Goal: Find specific page/section: Find specific page/section

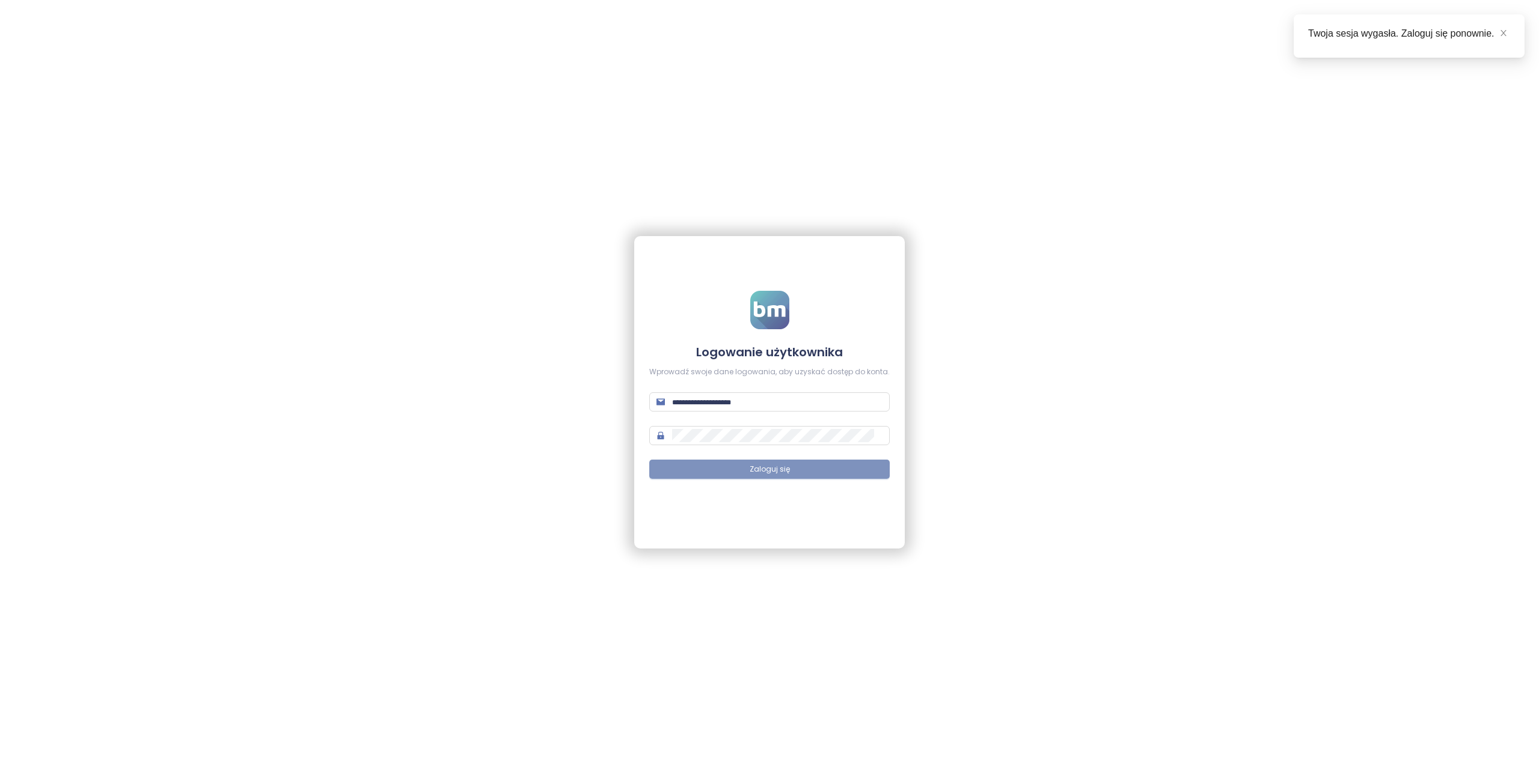
type input "**********"
click at [782, 464] on span "Zaloguj się" at bounding box center [770, 470] width 40 height 11
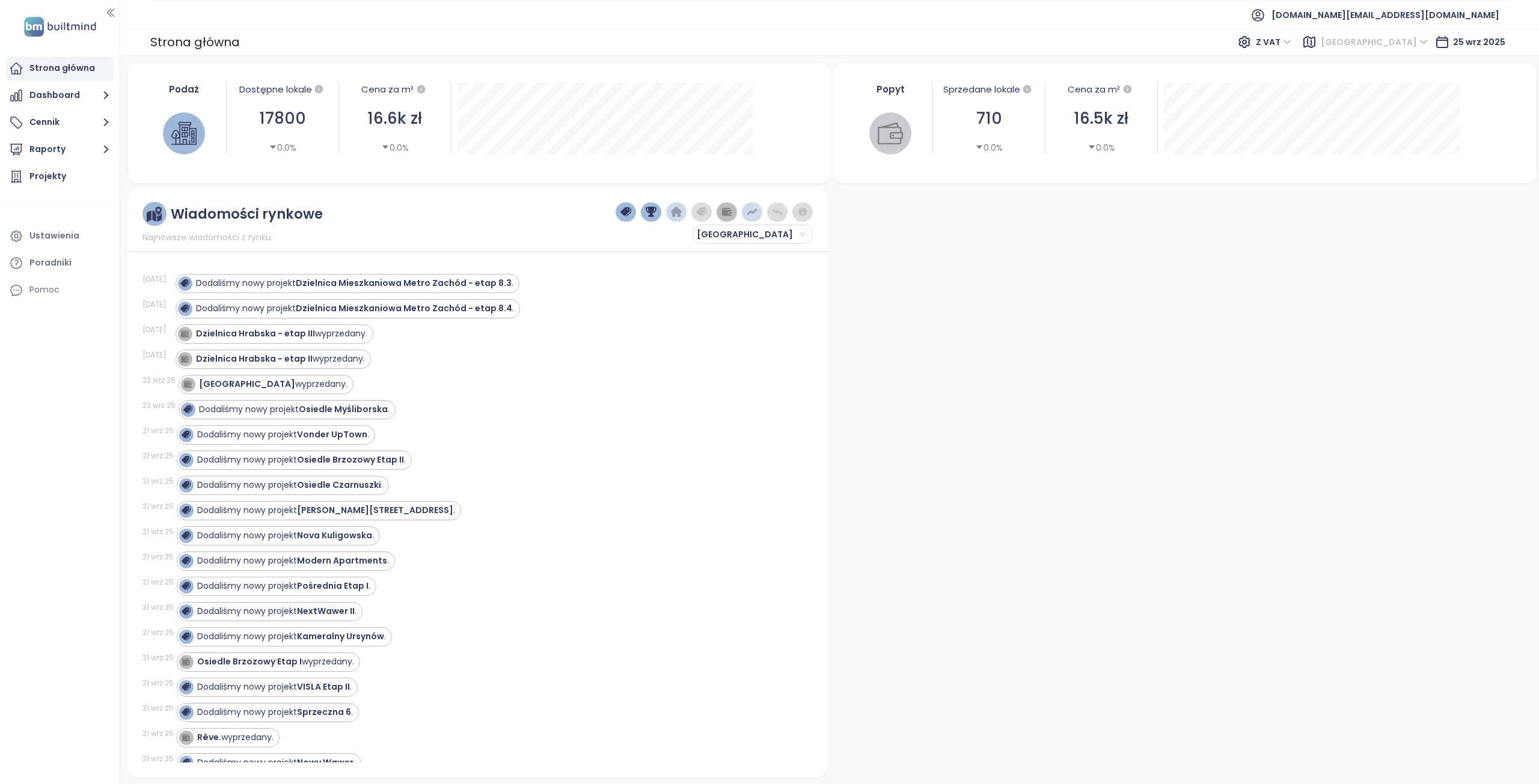
click at [1424, 43] on span "[GEOGRAPHIC_DATA]" at bounding box center [1374, 42] width 107 height 18
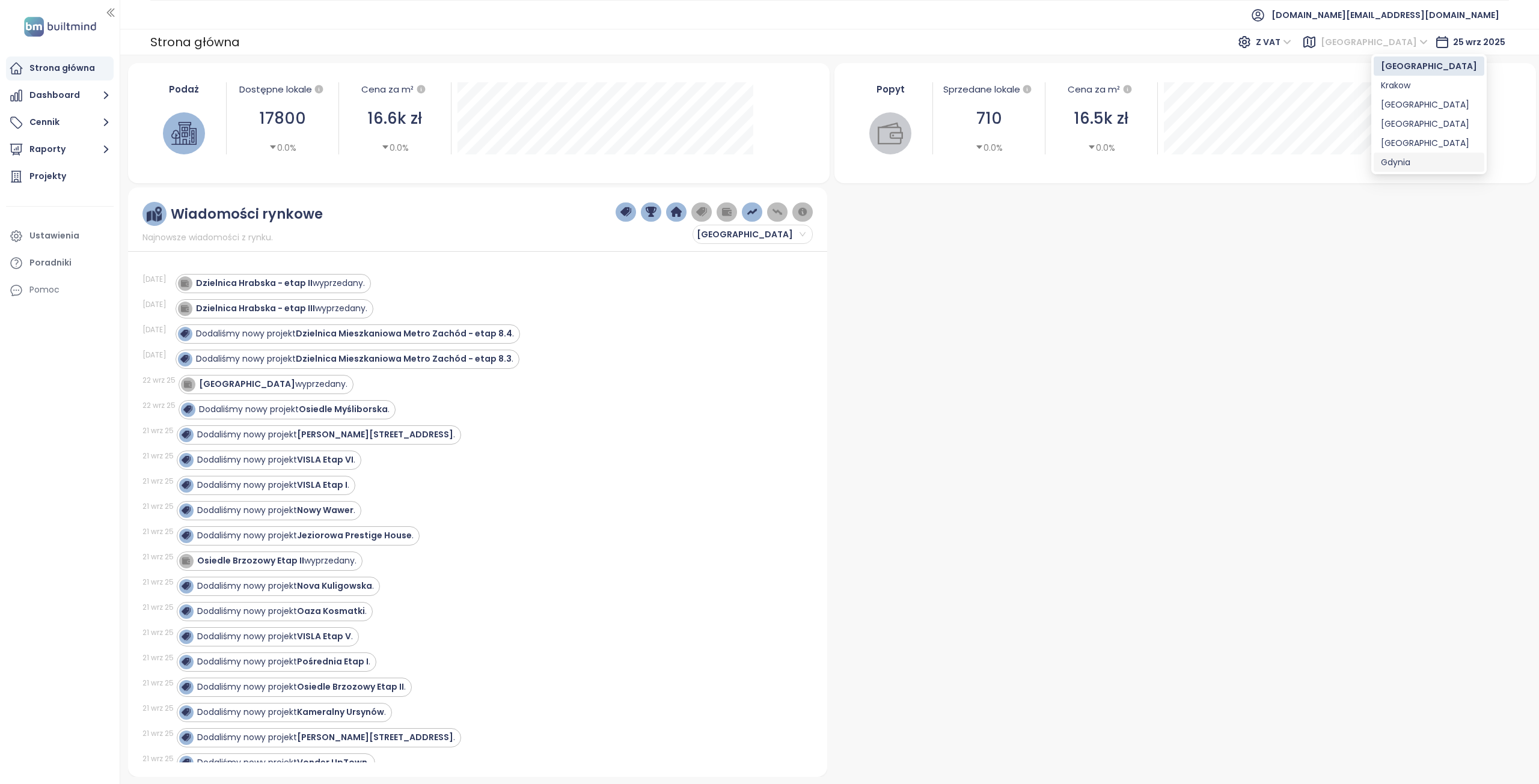
click at [1400, 162] on div "Gdynia" at bounding box center [1429, 162] width 96 height 13
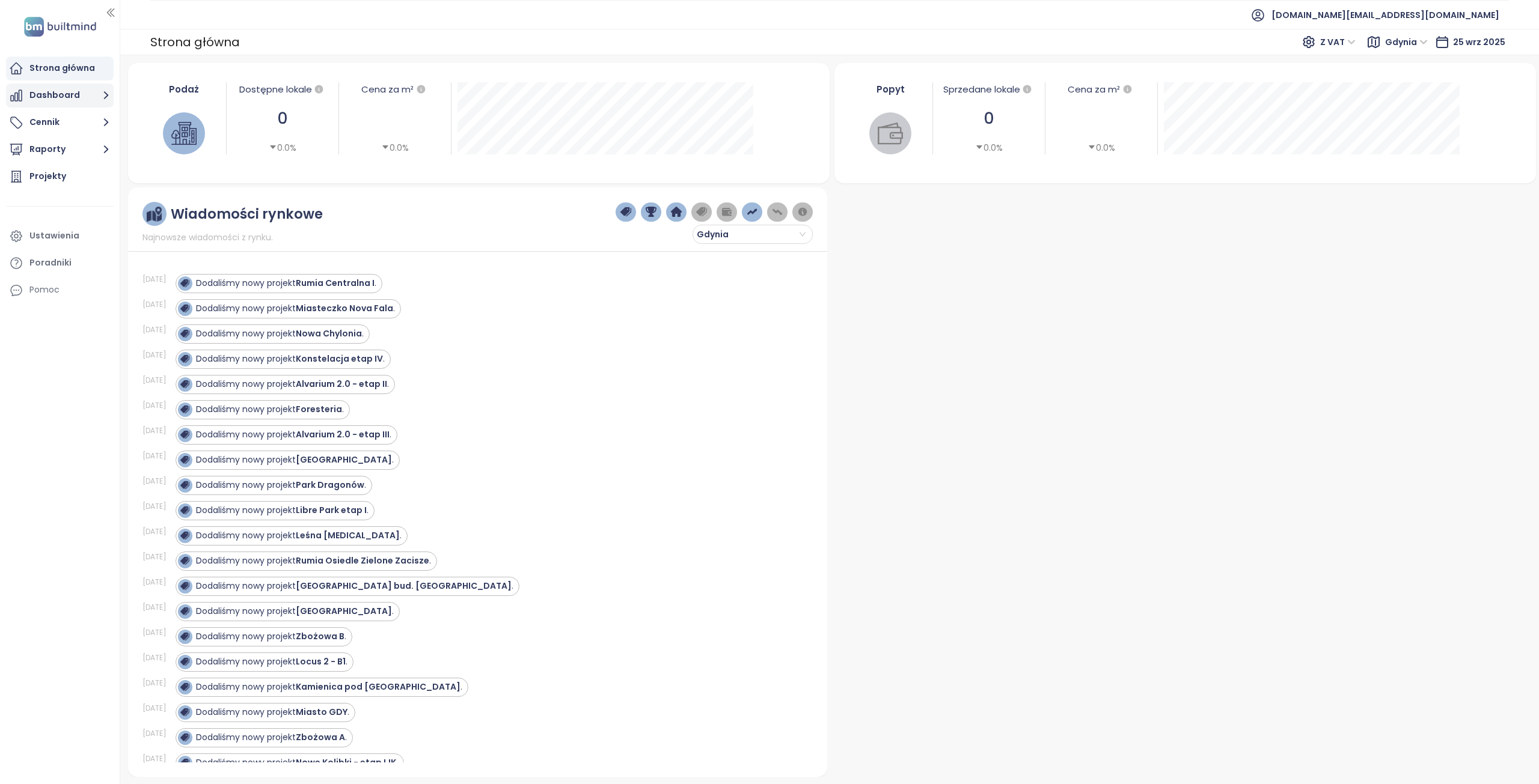
click at [69, 97] on button "Dashboard" at bounding box center [60, 96] width 108 height 24
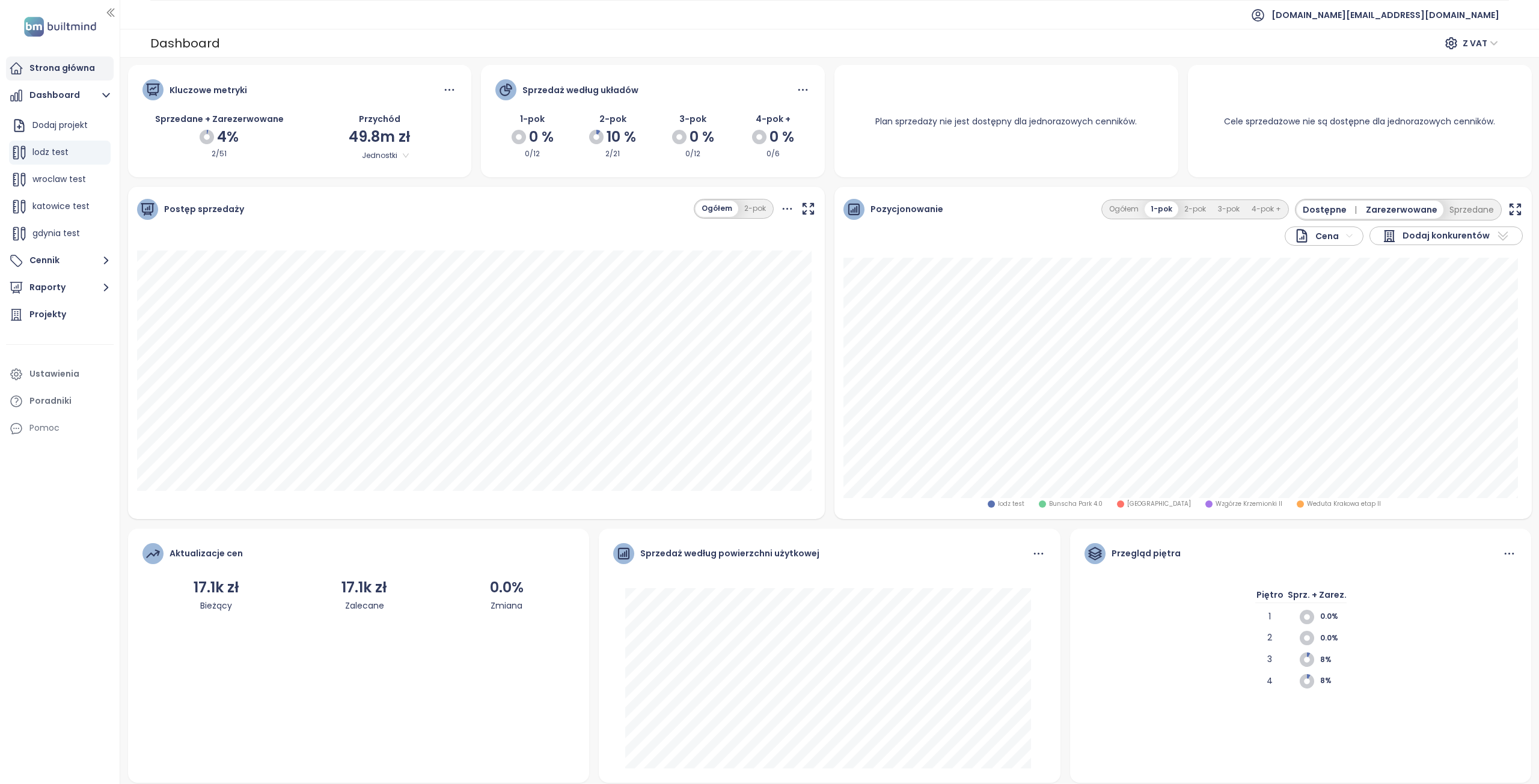
click at [70, 69] on div "Strona główna" at bounding box center [62, 69] width 65 height 15
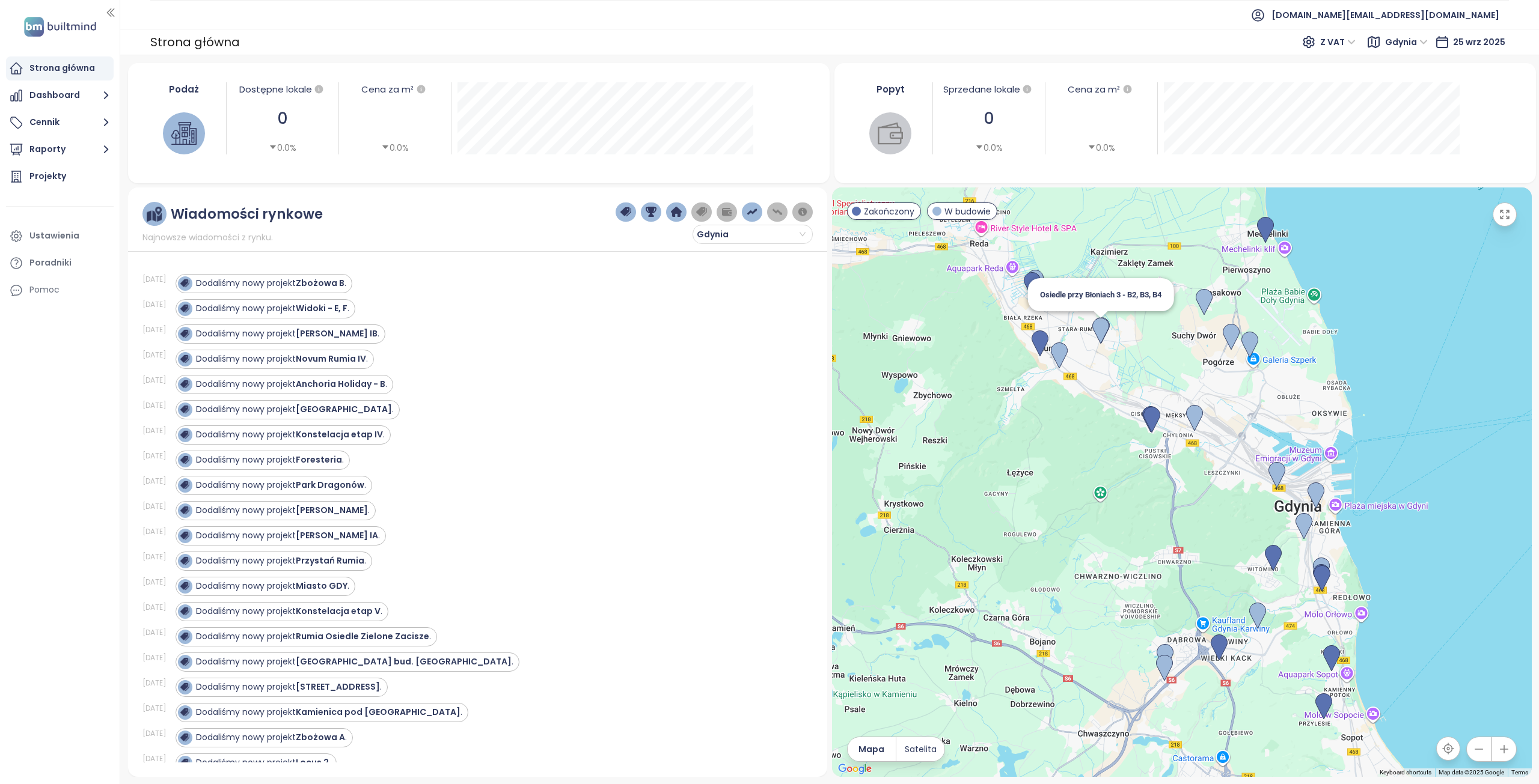
click at [1097, 326] on img at bounding box center [1101, 331] width 26 height 36
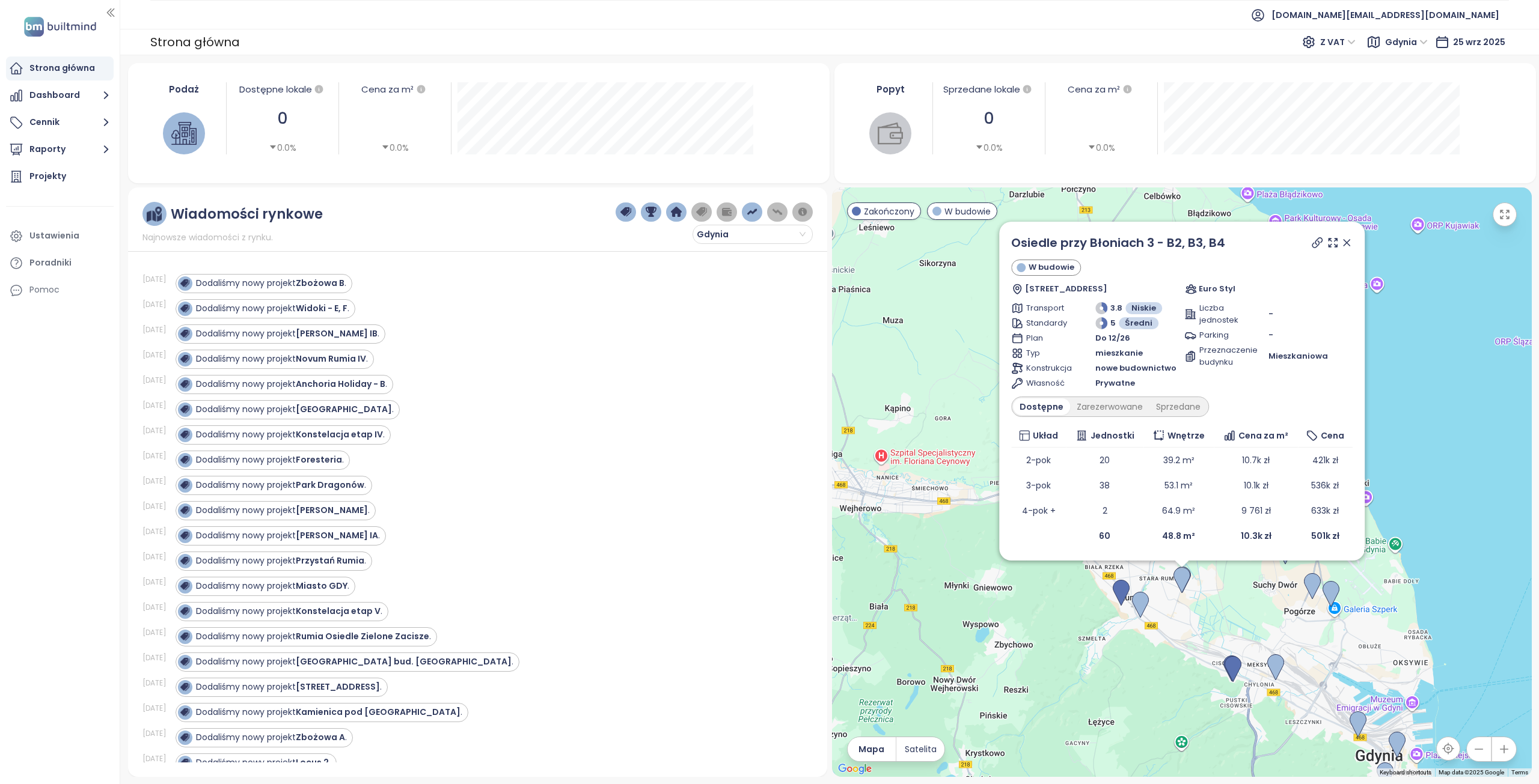
click at [1189, 573] on img at bounding box center [1182, 580] width 26 height 36
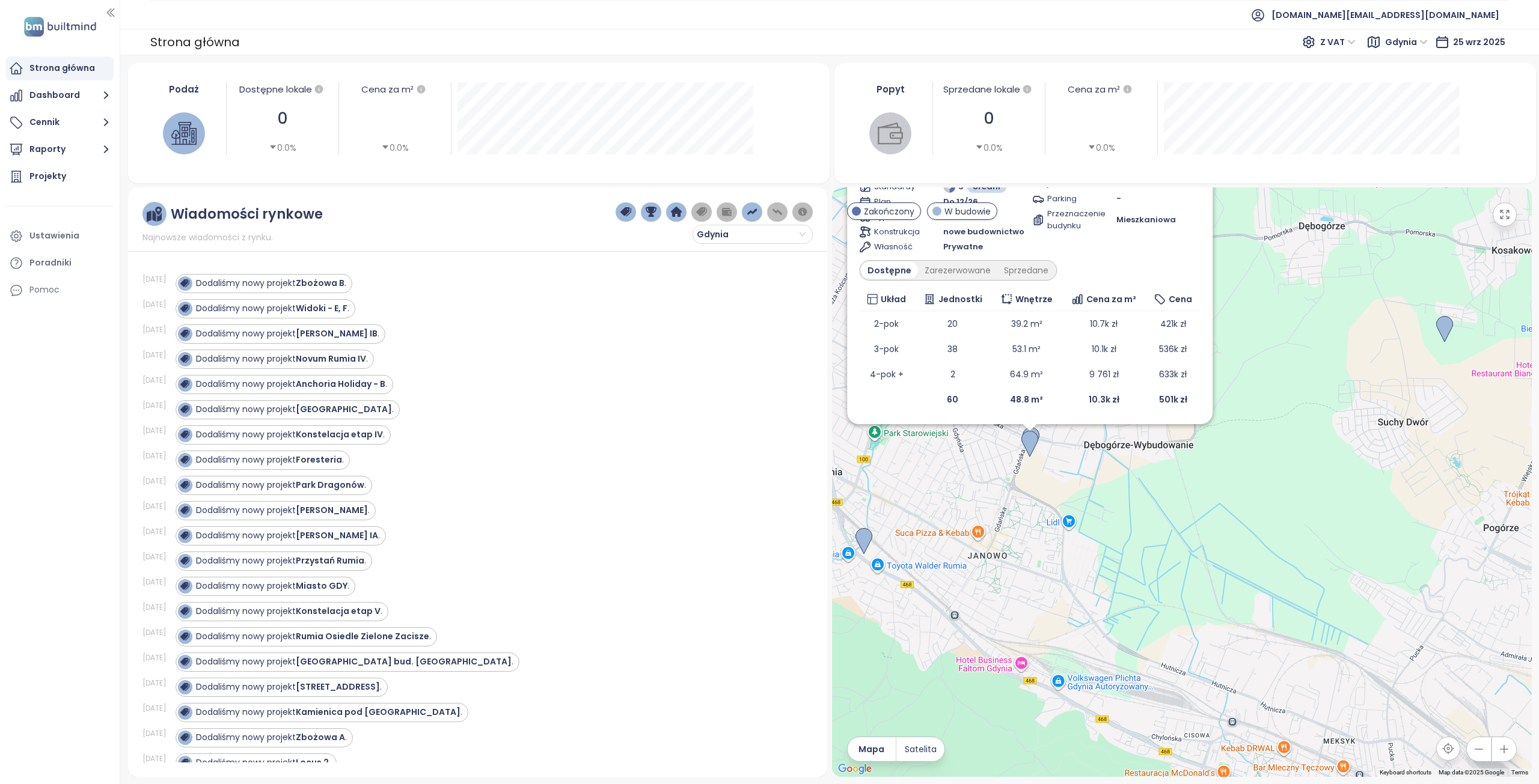
click at [1033, 431] on div at bounding box center [1030, 428] width 15 height 7
click at [1035, 432] on img at bounding box center [1030, 444] width 26 height 36
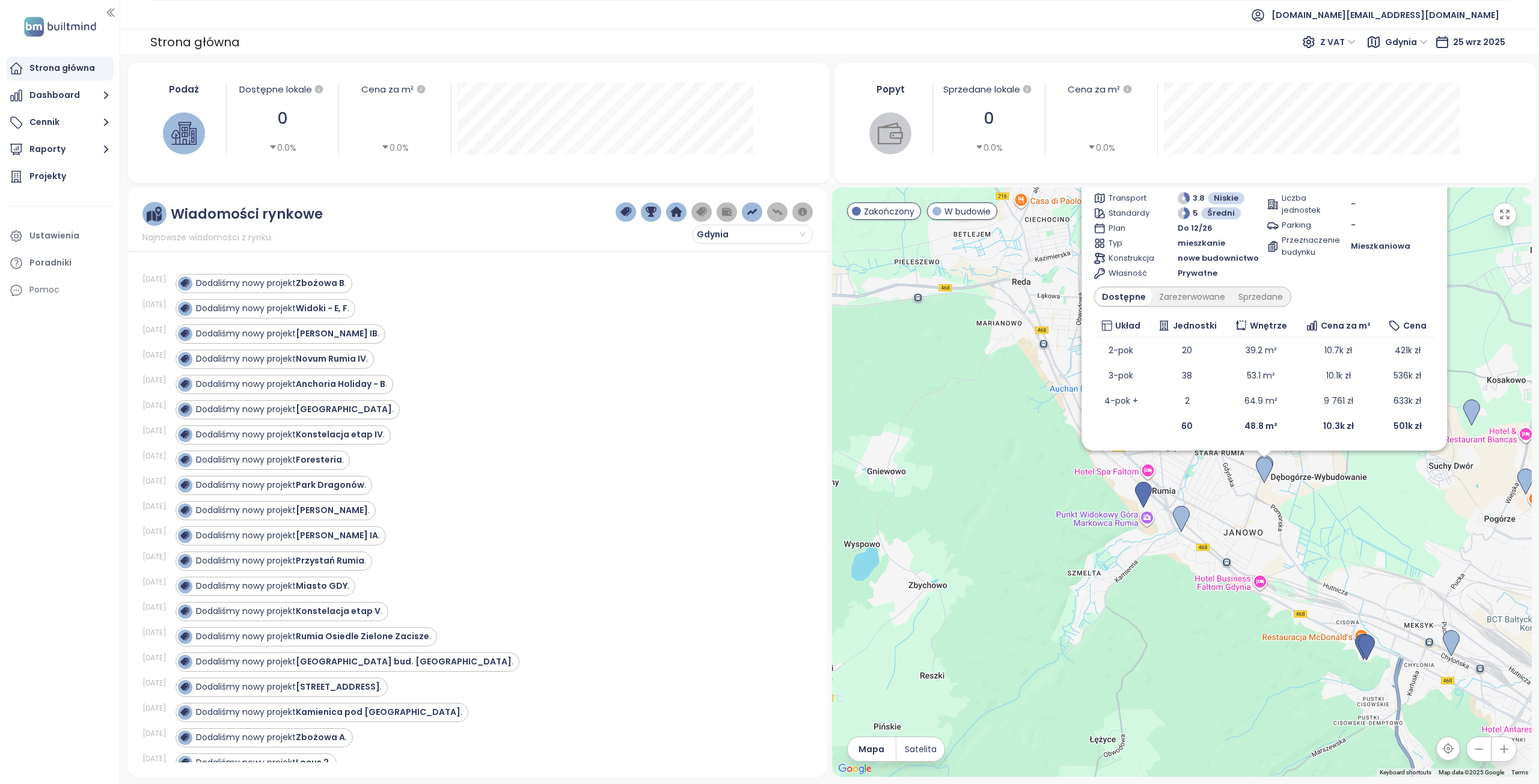
click at [1432, 249] on div "Mieszkaniowa" at bounding box center [1392, 246] width 84 height 12
click at [1181, 521] on img at bounding box center [1181, 519] width 26 height 36
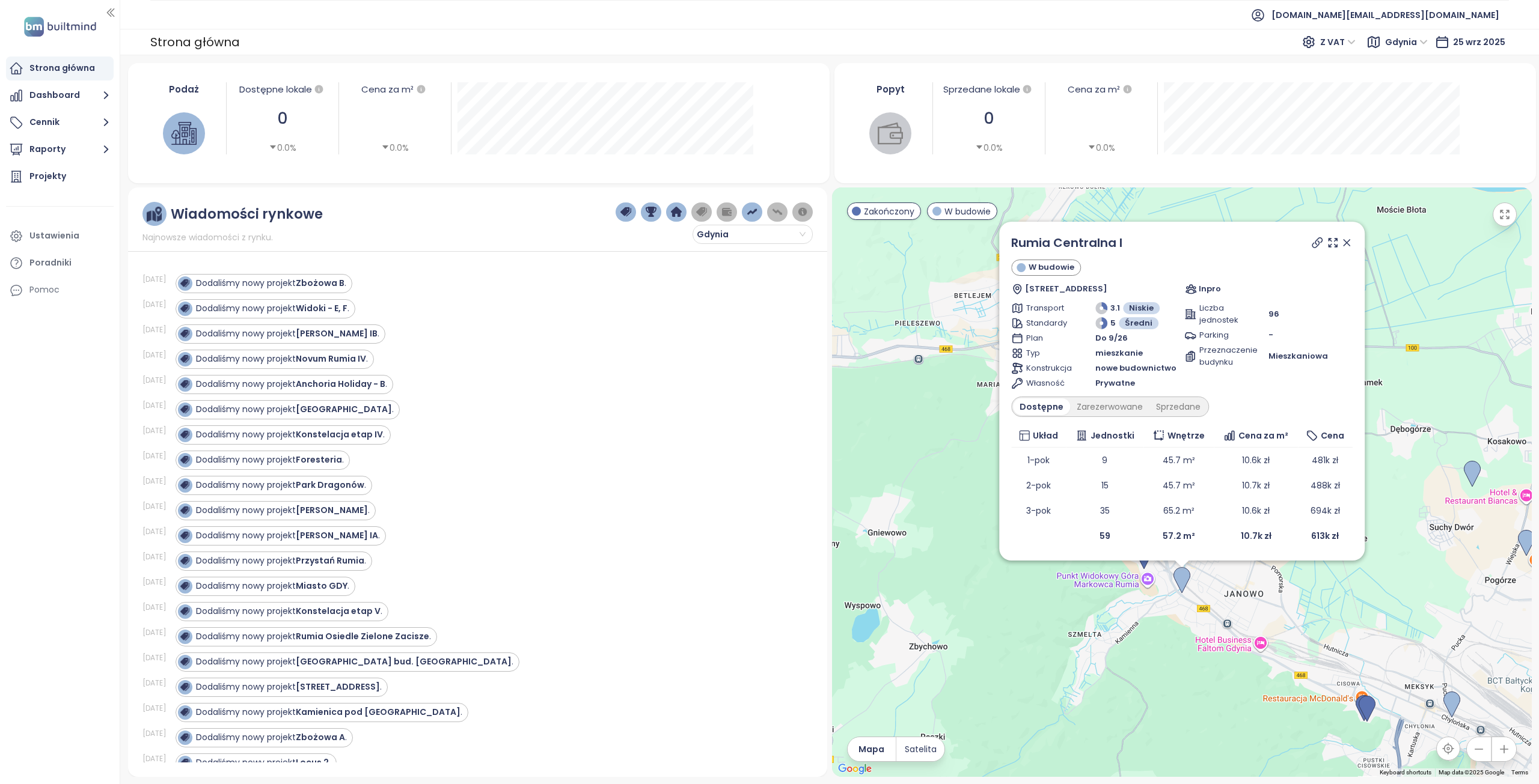
click at [1346, 242] on icon at bounding box center [1346, 243] width 6 height 6
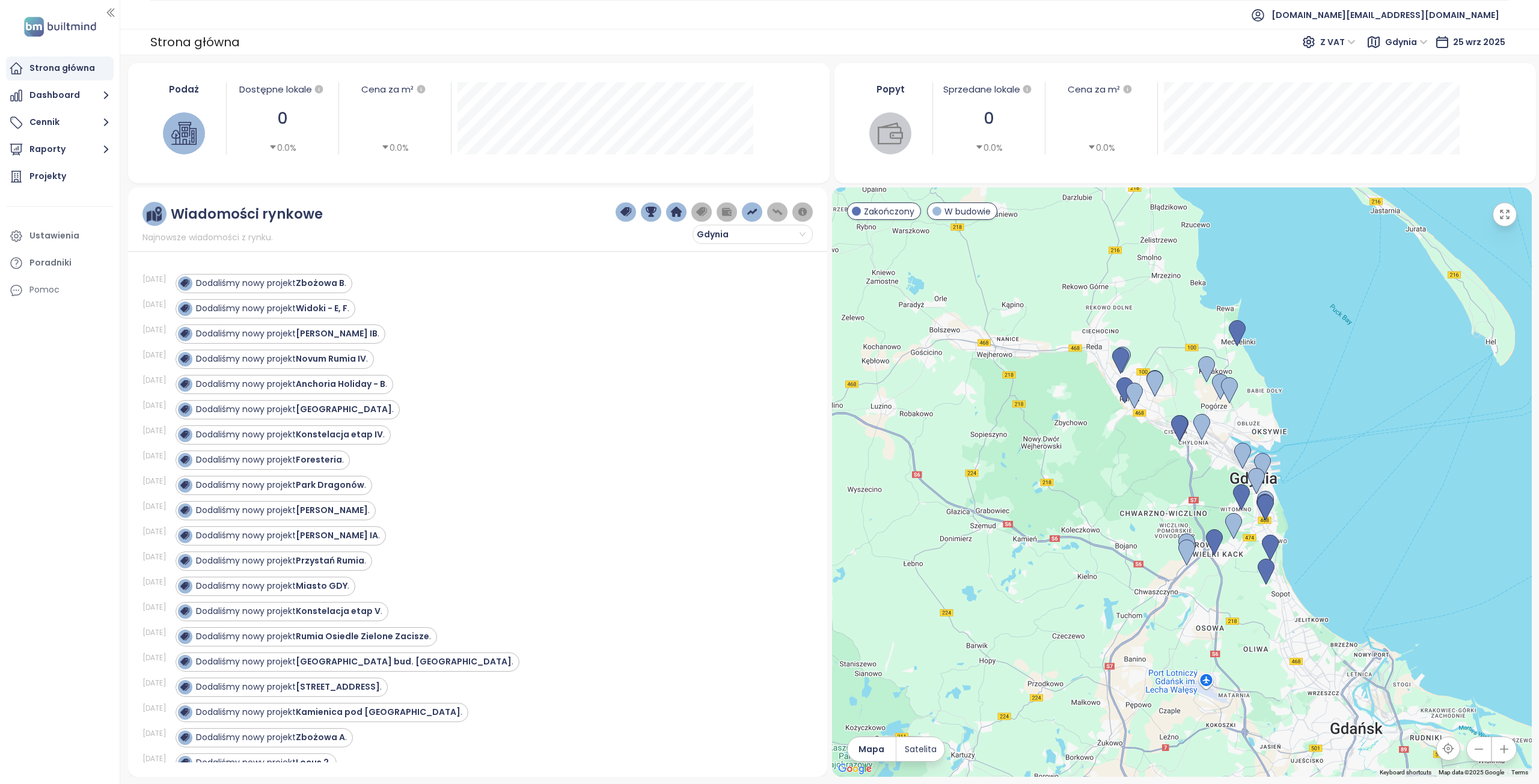
drag, startPoint x: 1315, startPoint y: 434, endPoint x: 1152, endPoint y: 431, distance: 163.0
click at [1152, 431] on div at bounding box center [1182, 482] width 700 height 590
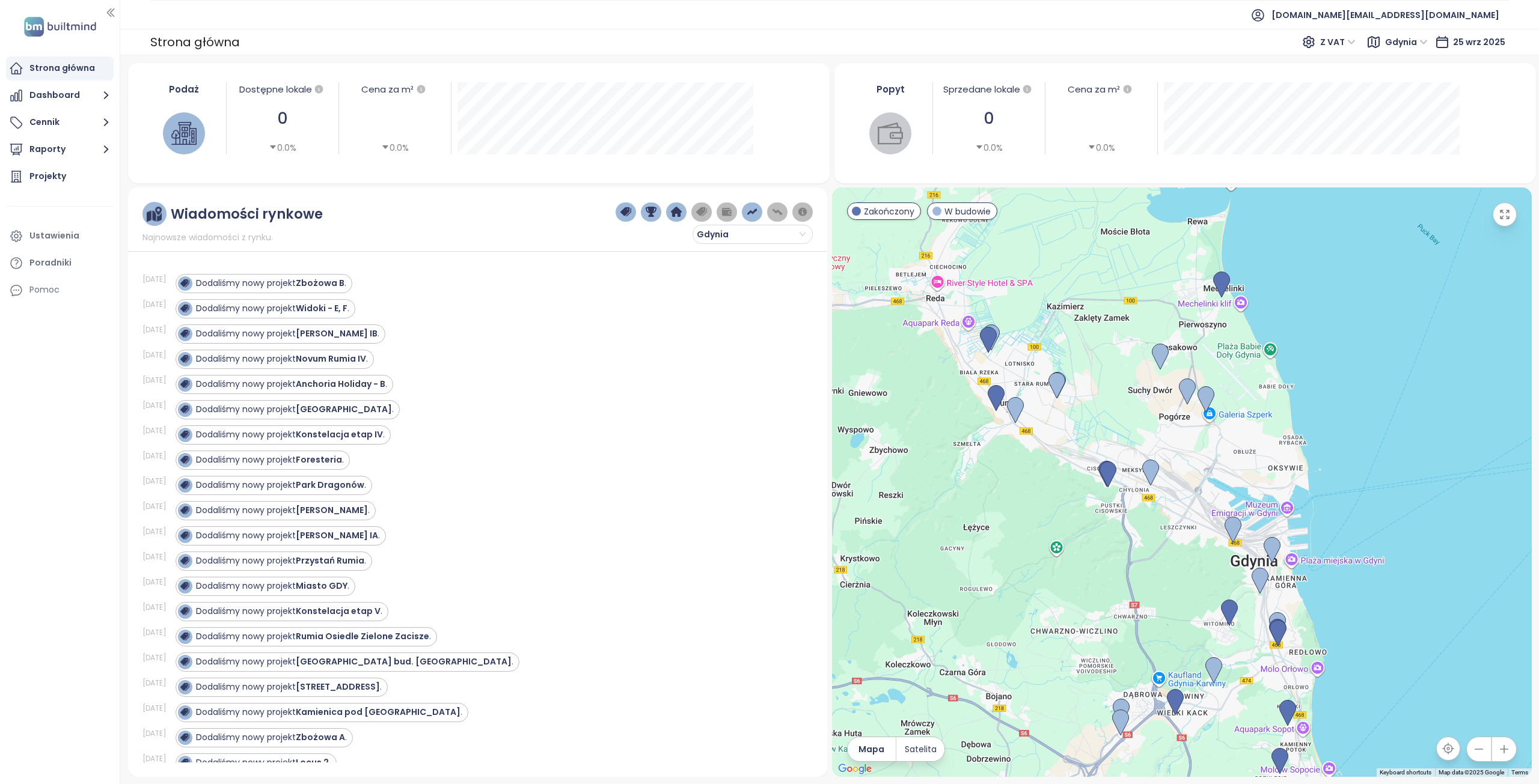
drag, startPoint x: 1170, startPoint y: 287, endPoint x: 1220, endPoint y: 450, distance: 170.5
click at [1220, 450] on div at bounding box center [1182, 482] width 700 height 590
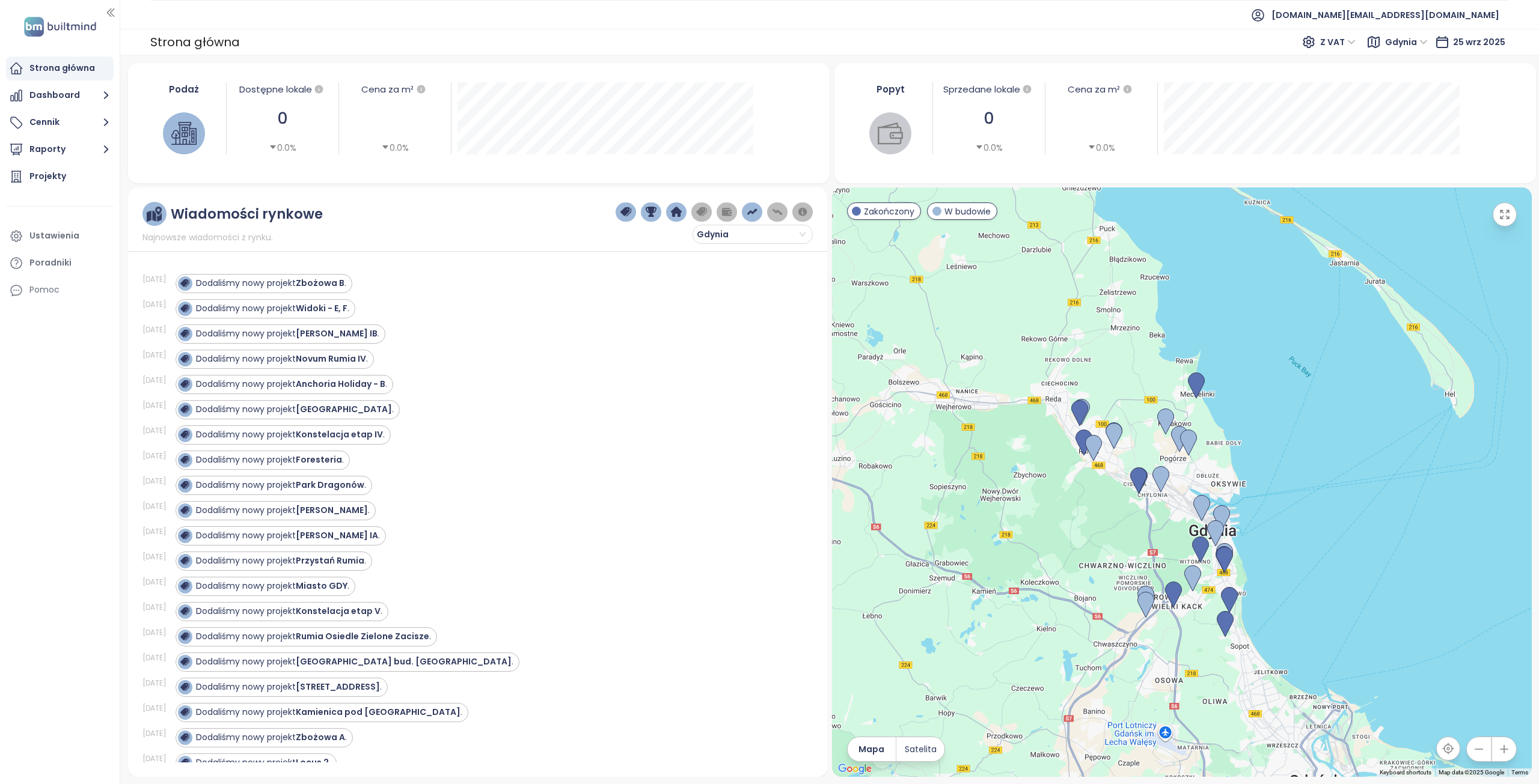
drag, startPoint x: 1175, startPoint y: 654, endPoint x: 1205, endPoint y: 652, distance: 30.1
click at [1205, 652] on div at bounding box center [1182, 482] width 700 height 590
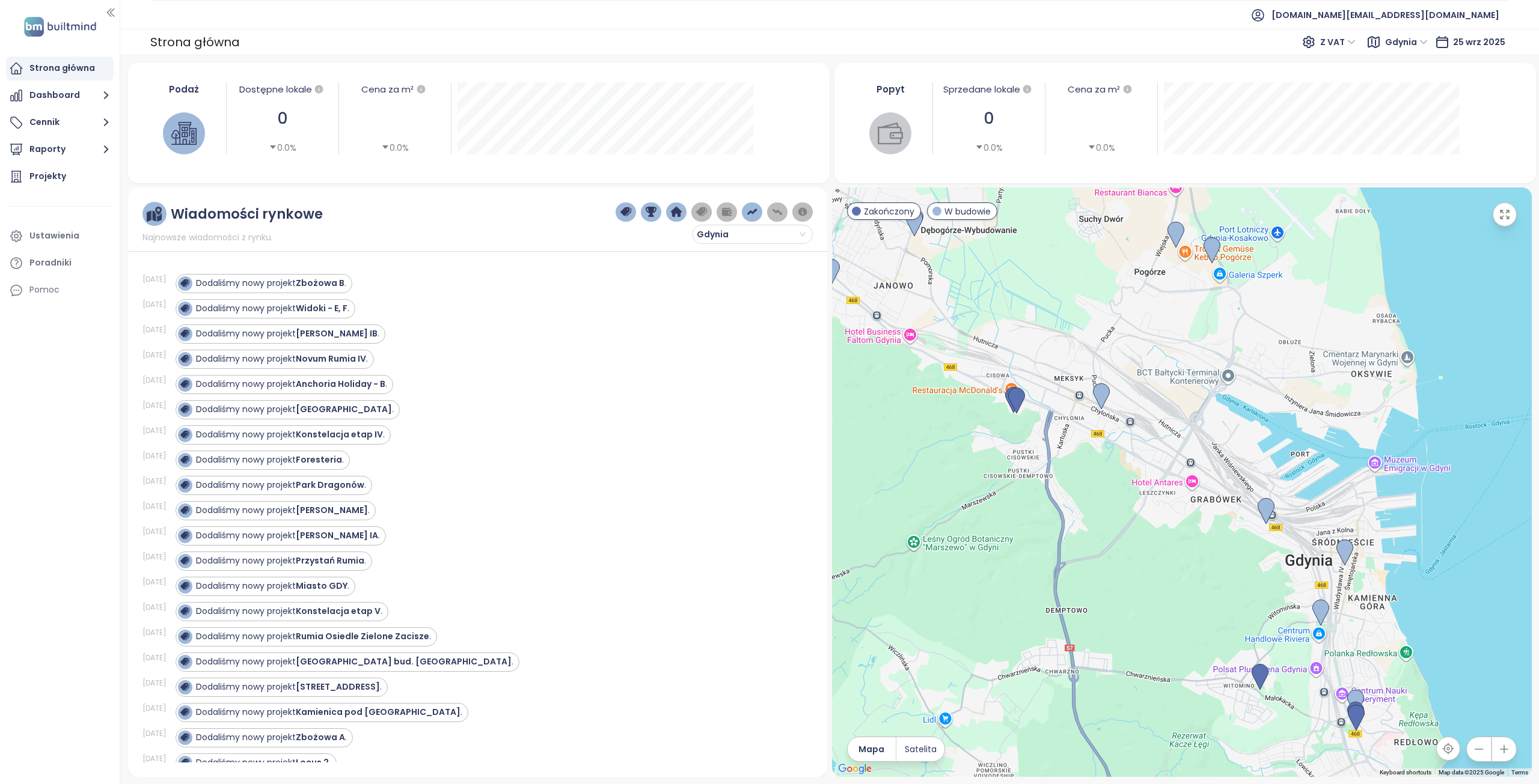
drag, startPoint x: 1132, startPoint y: 619, endPoint x: 1285, endPoint y: 737, distance: 193.2
click at [1285, 737] on div at bounding box center [1182, 482] width 700 height 590
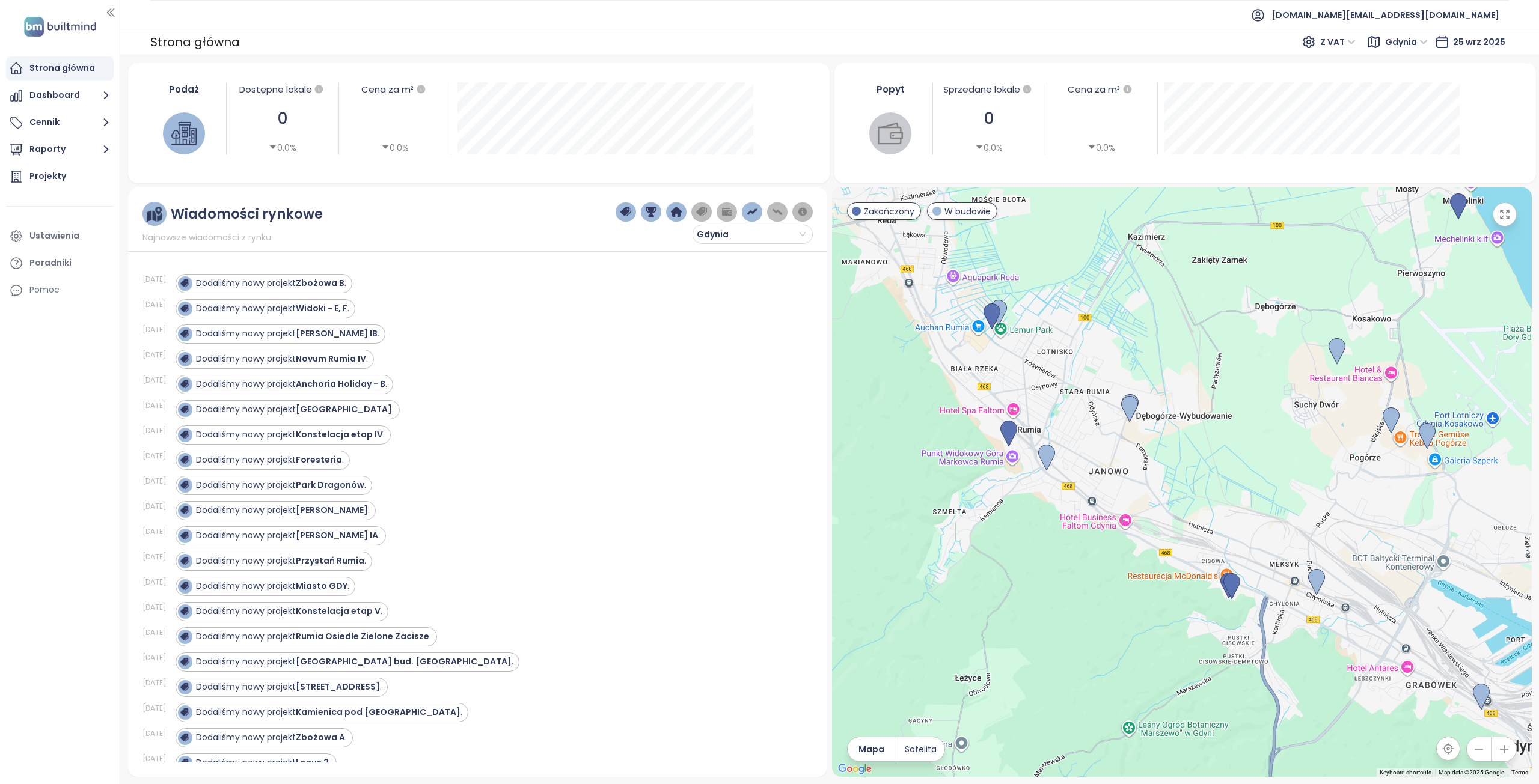
drag, startPoint x: 1171, startPoint y: 414, endPoint x: 1386, endPoint y: 602, distance: 285.6
click at [1386, 602] on div at bounding box center [1182, 482] width 700 height 590
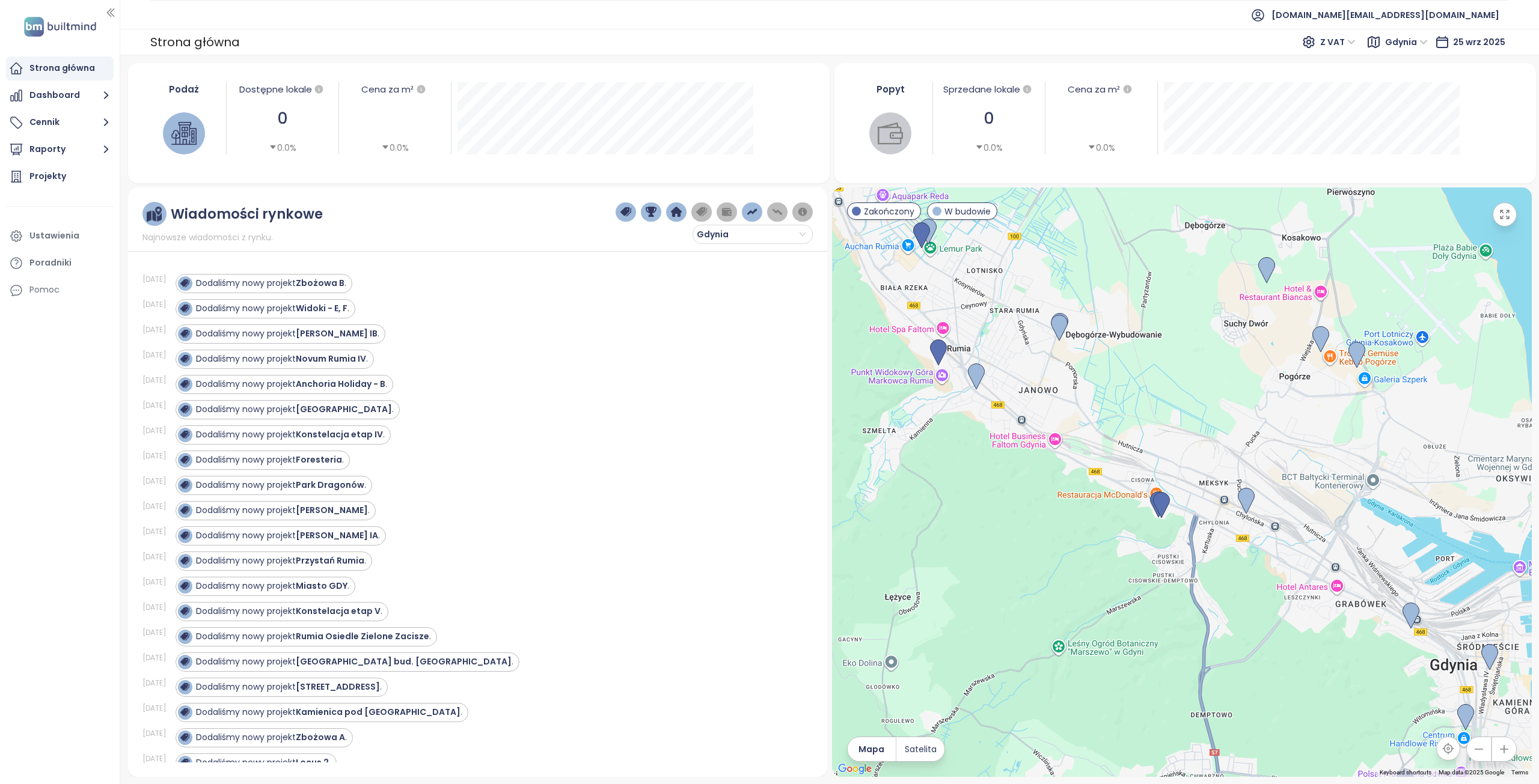
drag, startPoint x: 1386, startPoint y: 602, endPoint x: 1311, endPoint y: 507, distance: 121.0
click at [1311, 507] on div at bounding box center [1182, 482] width 700 height 590
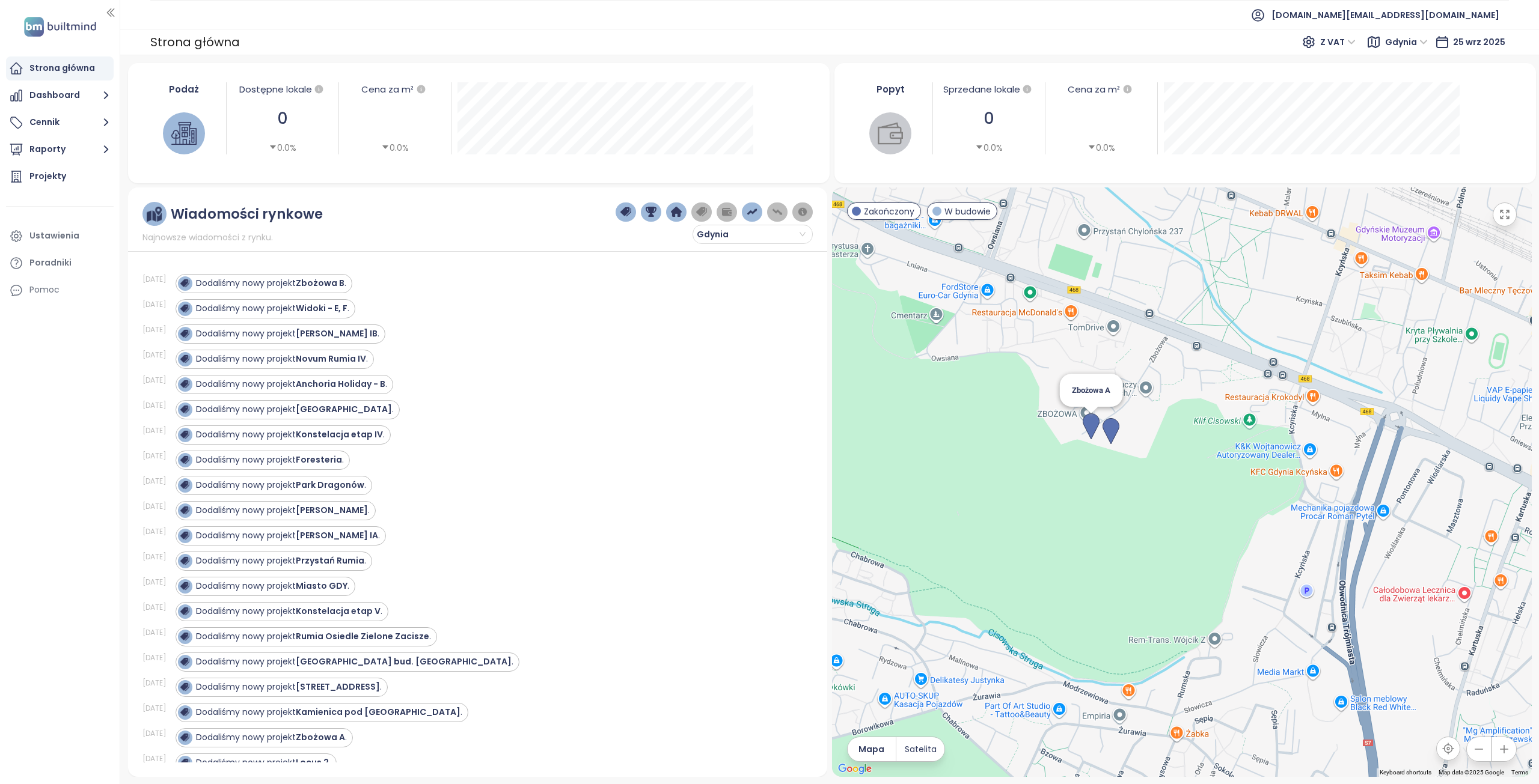
click at [1093, 422] on img at bounding box center [1091, 426] width 26 height 36
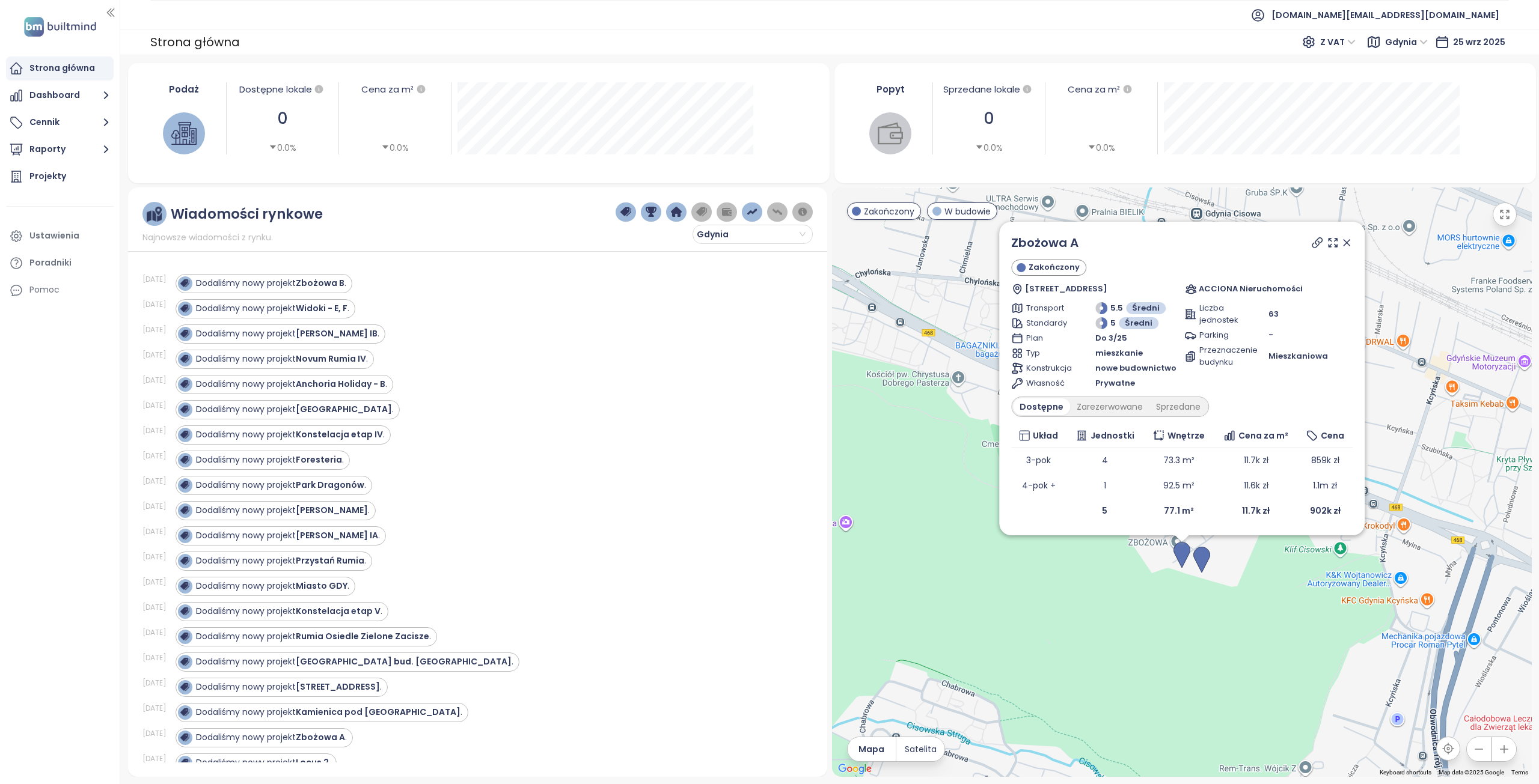
click at [1172, 543] on img at bounding box center [1182, 555] width 26 height 36
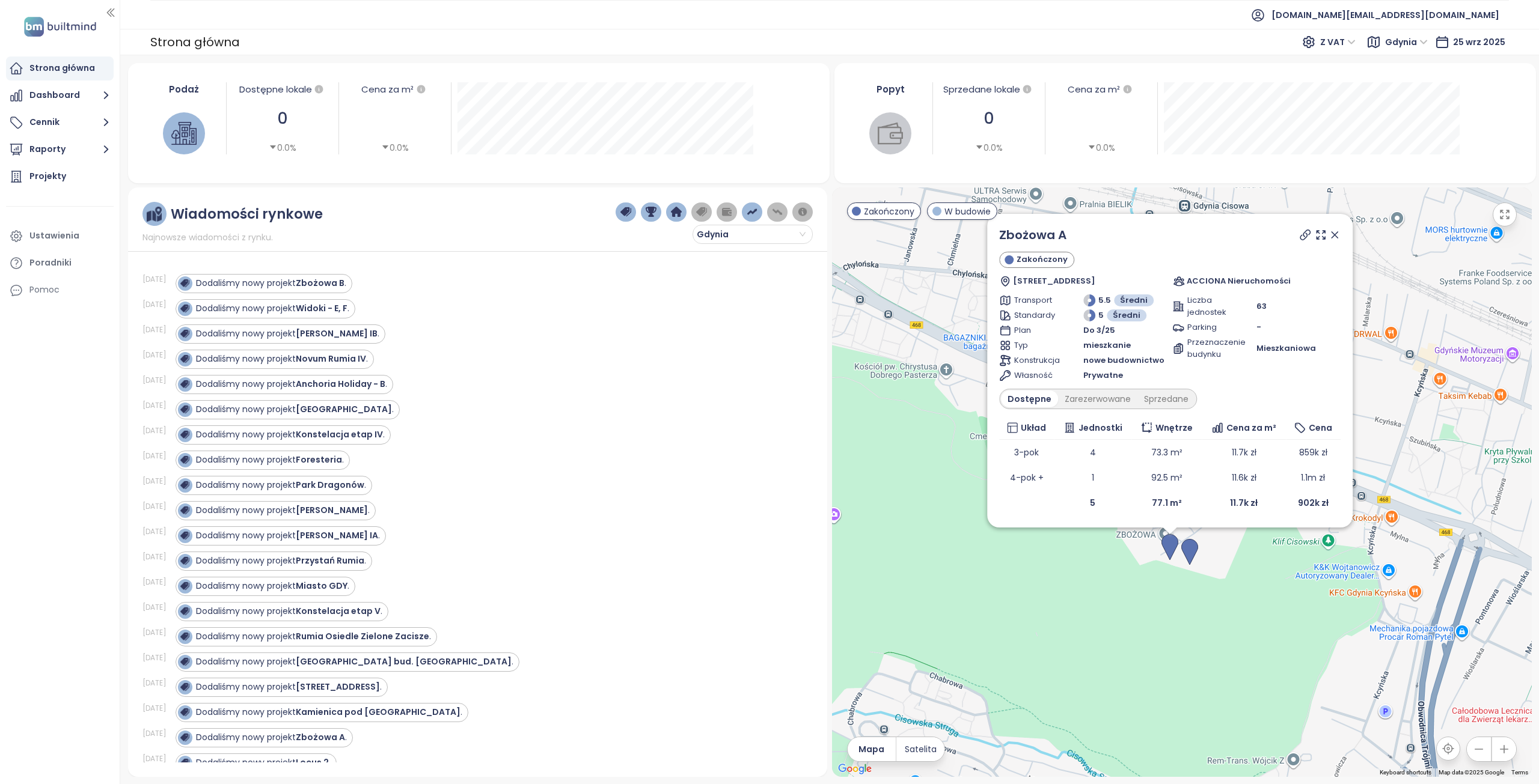
drag, startPoint x: 1177, startPoint y: 541, endPoint x: 1167, endPoint y: 611, distance: 70.7
click at [1165, 622] on div "Zbożowa A Zakończony [STREET_ADDRESS] ACCIONA Nieruchomości Transport 5.5 Średn…" at bounding box center [1182, 482] width 700 height 590
click at [1335, 237] on icon at bounding box center [1333, 234] width 12 height 12
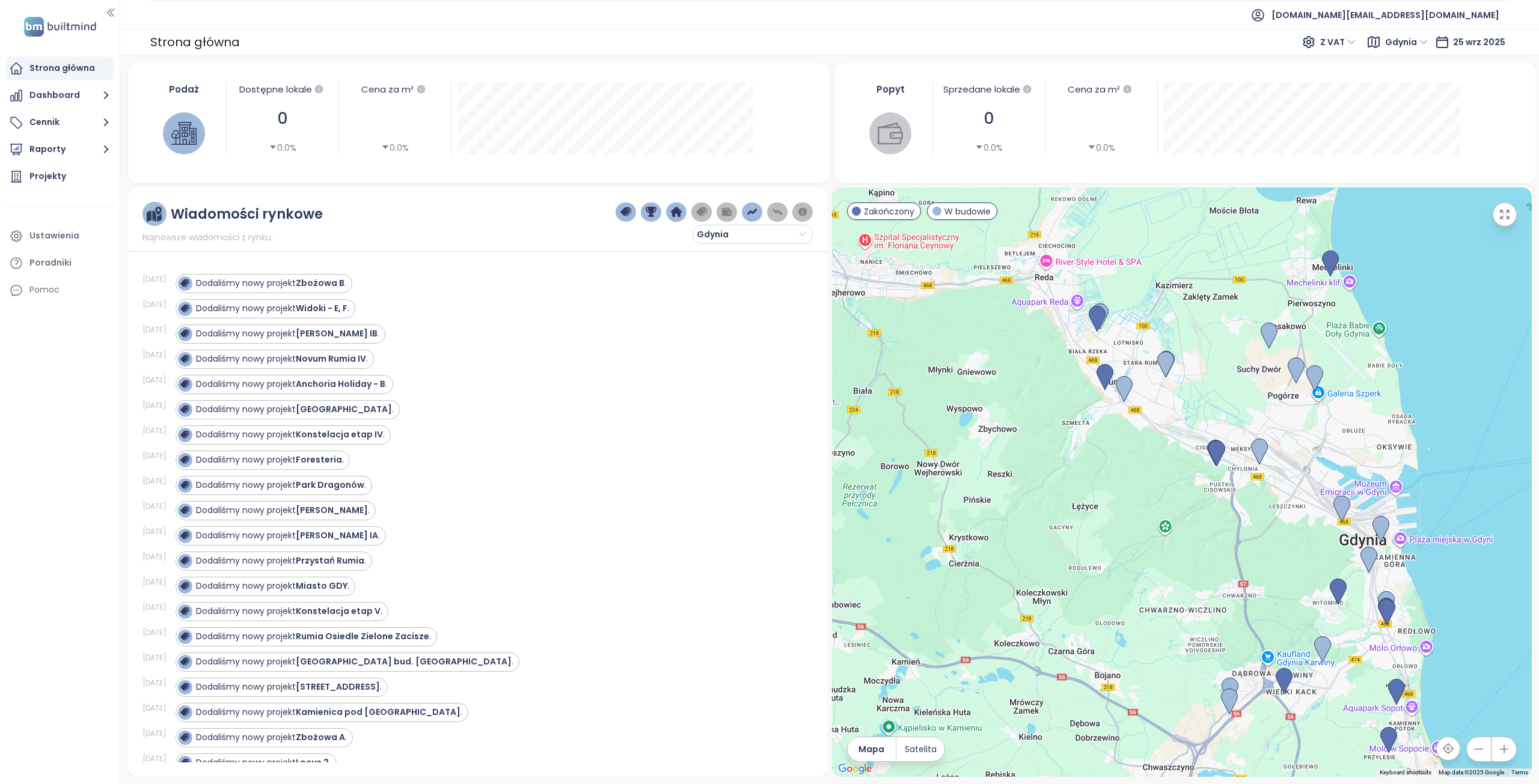
drag, startPoint x: 1374, startPoint y: 385, endPoint x: 1296, endPoint y: 419, distance: 85.1
click at [1297, 420] on div at bounding box center [1182, 482] width 700 height 590
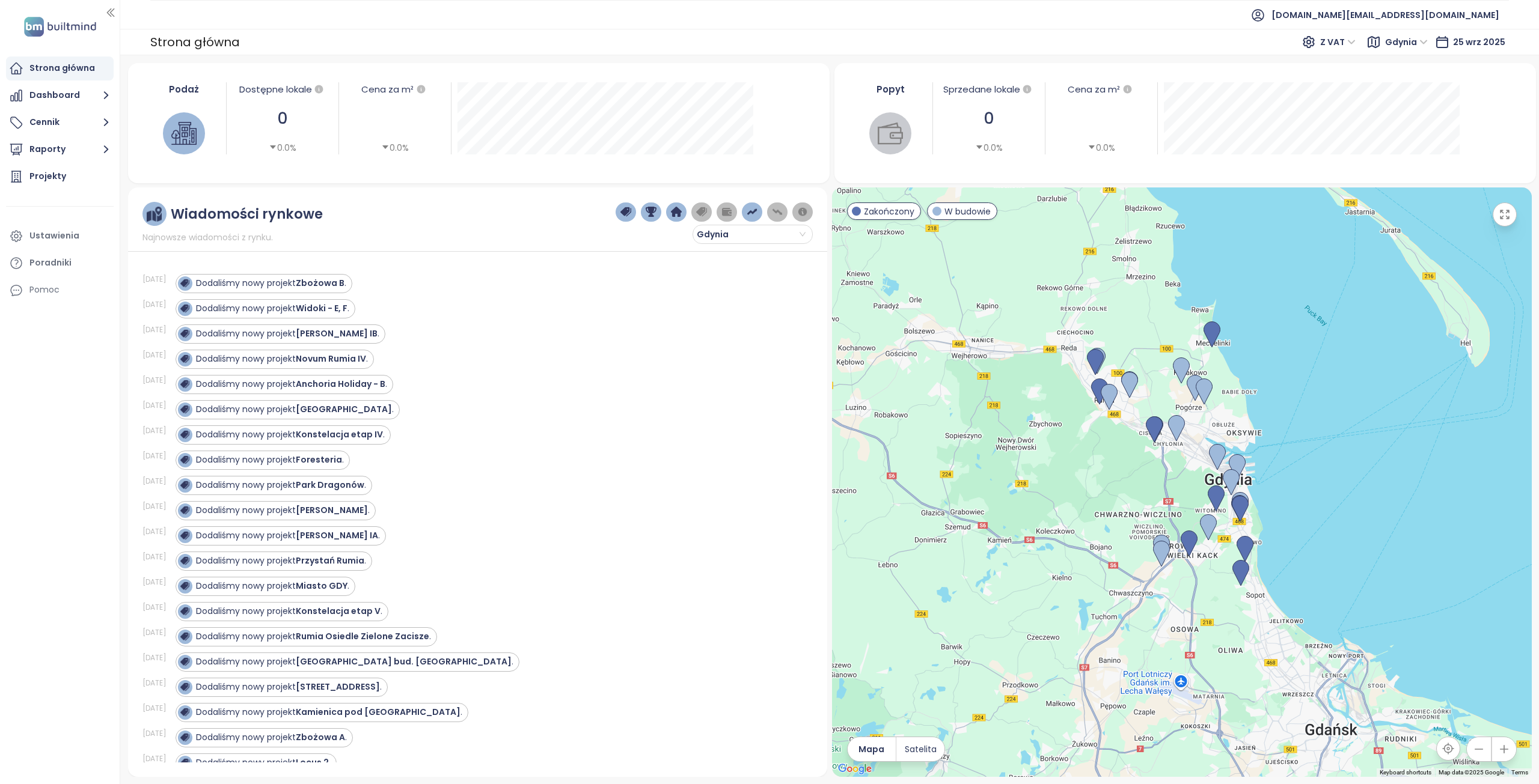
drag, startPoint x: 1116, startPoint y: 477, endPoint x: 1021, endPoint y: 477, distance: 95.0
click at [1021, 477] on div at bounding box center [1182, 482] width 700 height 590
